Goal: Browse casually

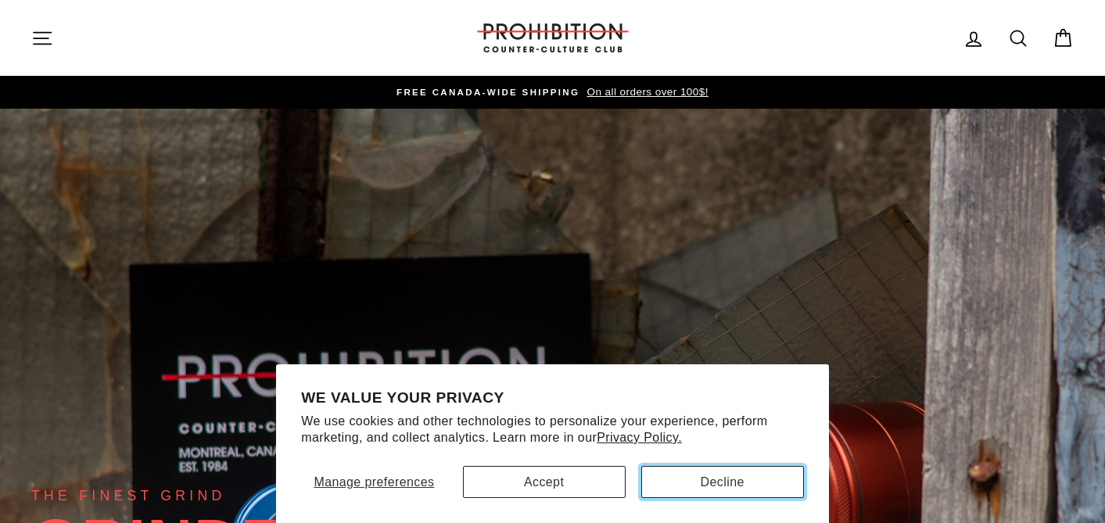
click at [723, 484] on button "Decline" at bounding box center [722, 482] width 163 height 32
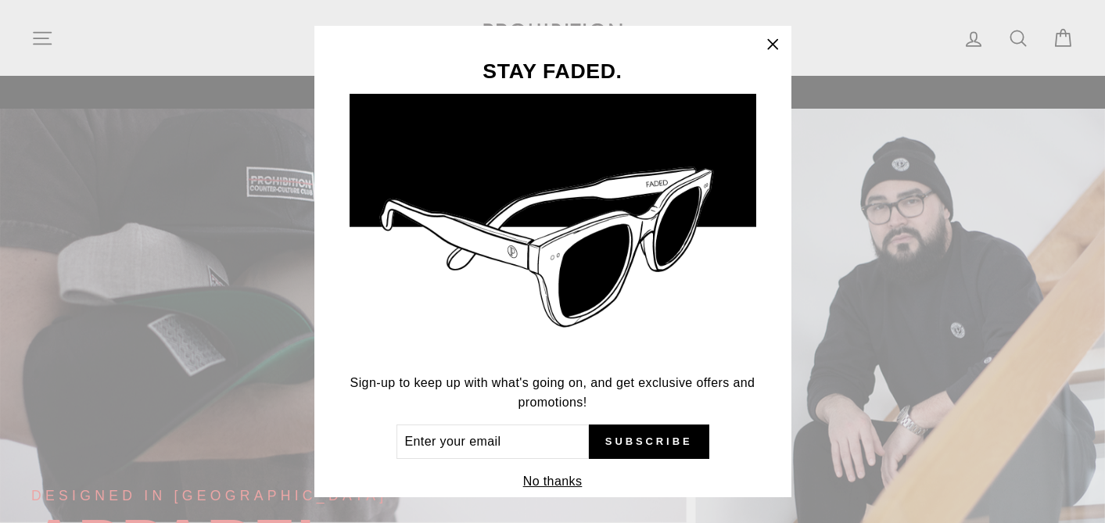
click at [778, 47] on icon "button" at bounding box center [773, 45] width 22 height 22
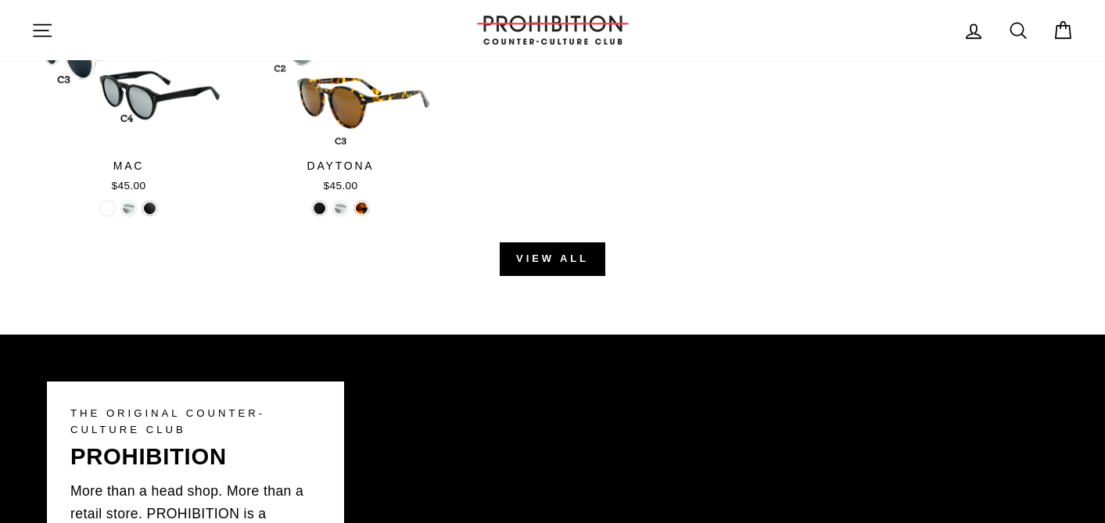
scroll to position [1857, 0]
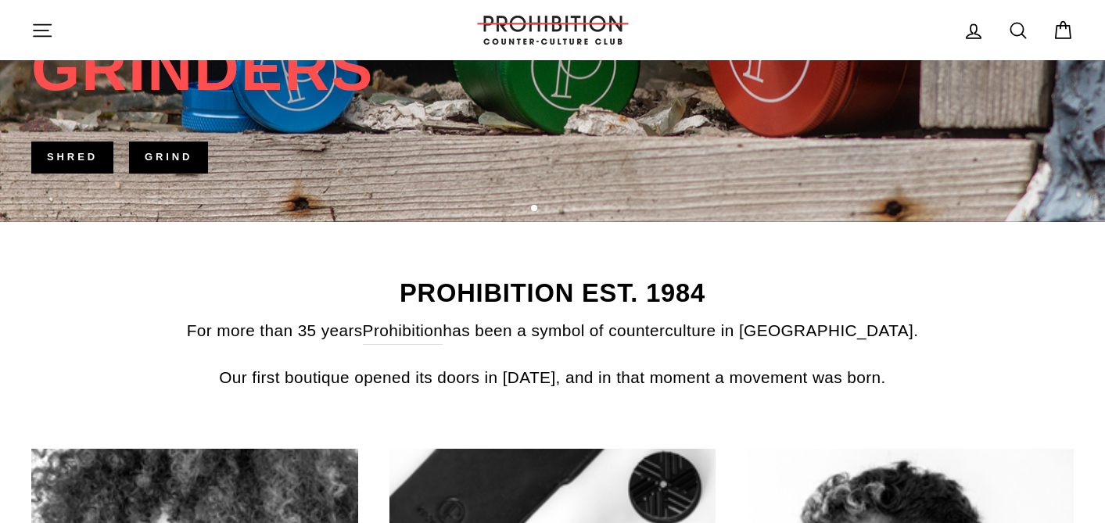
scroll to position [455, 0]
